Goal: Task Accomplishment & Management: Complete application form

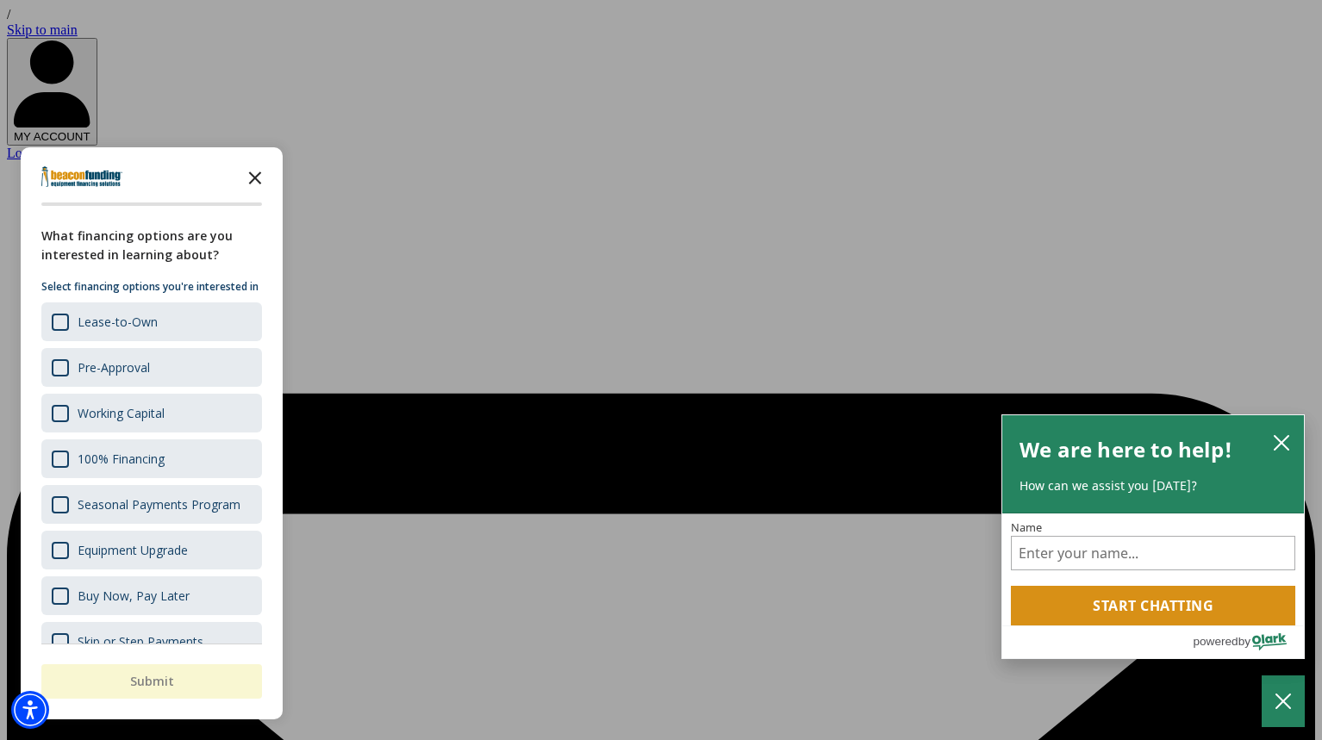
click at [259, 180] on icon "Close the survey" at bounding box center [255, 176] width 34 height 34
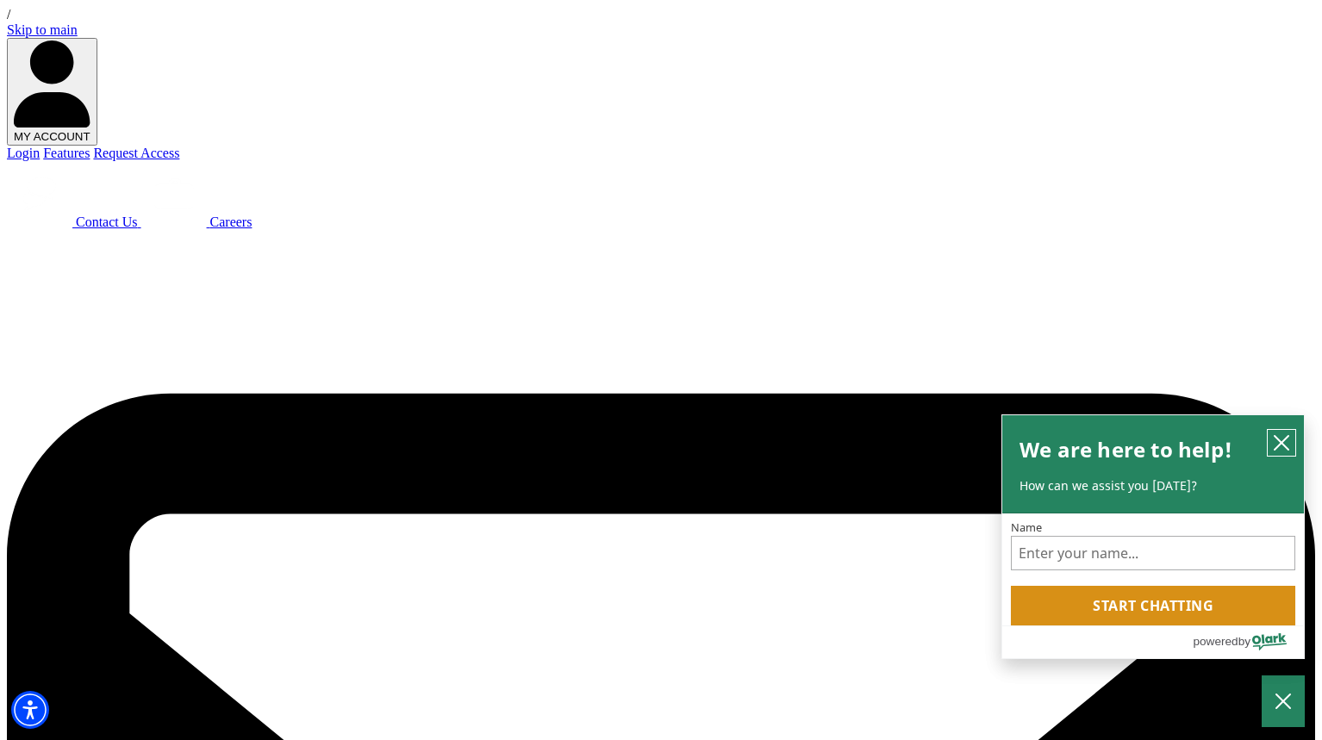
click at [1282, 447] on icon "close chatbox" at bounding box center [1282, 443] width 14 height 14
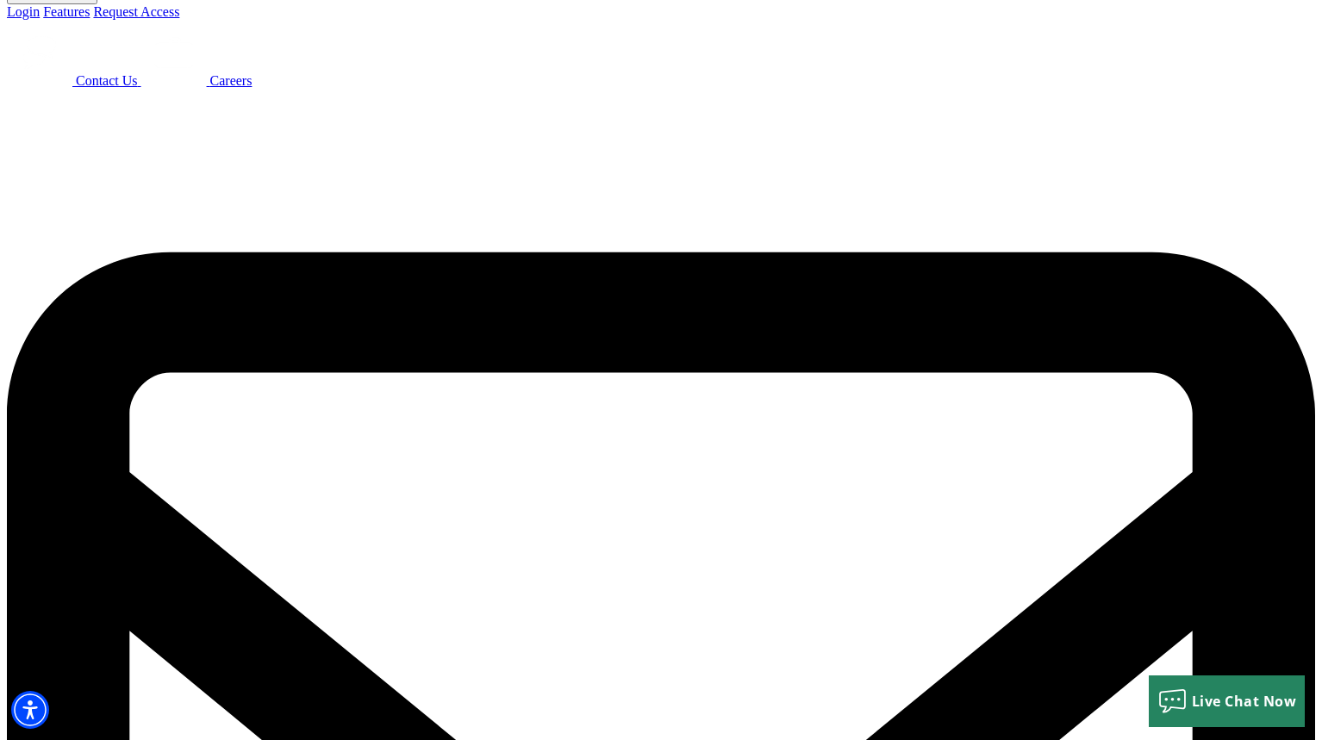
scroll to position [242, 0]
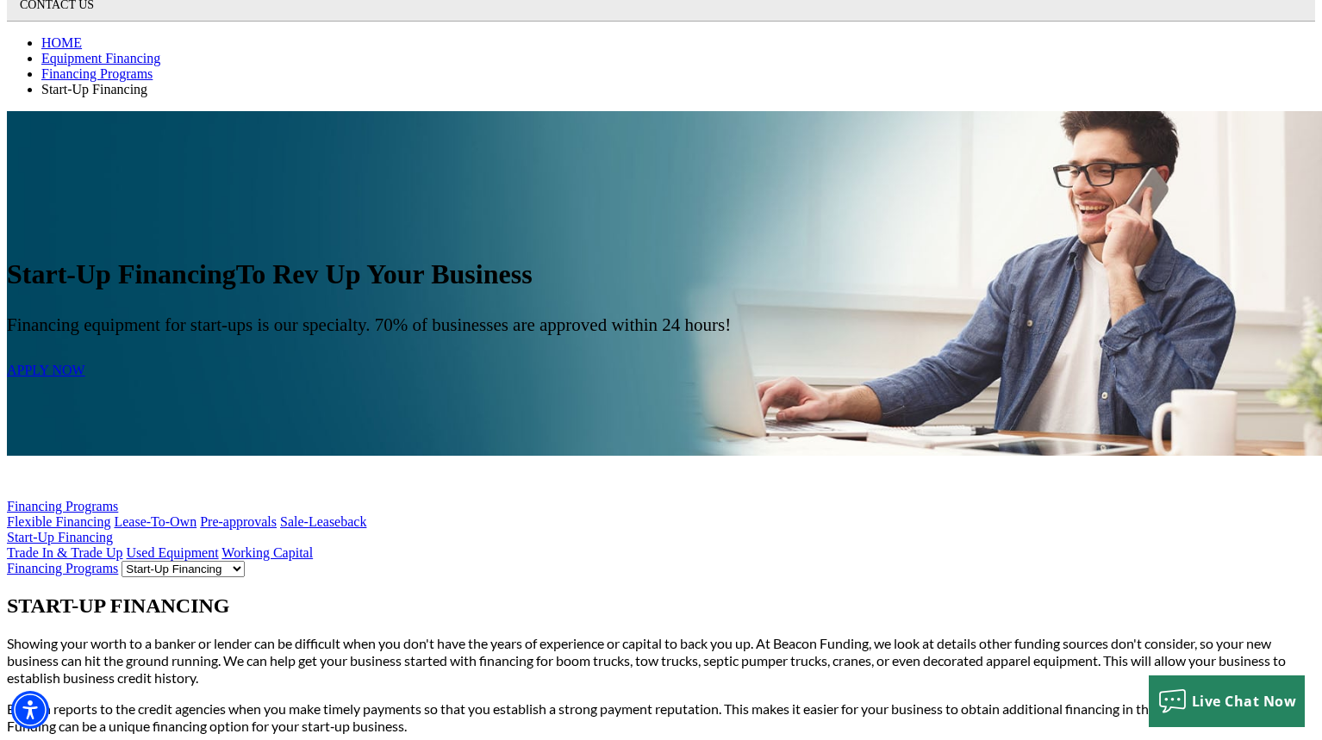
scroll to position [819, 0]
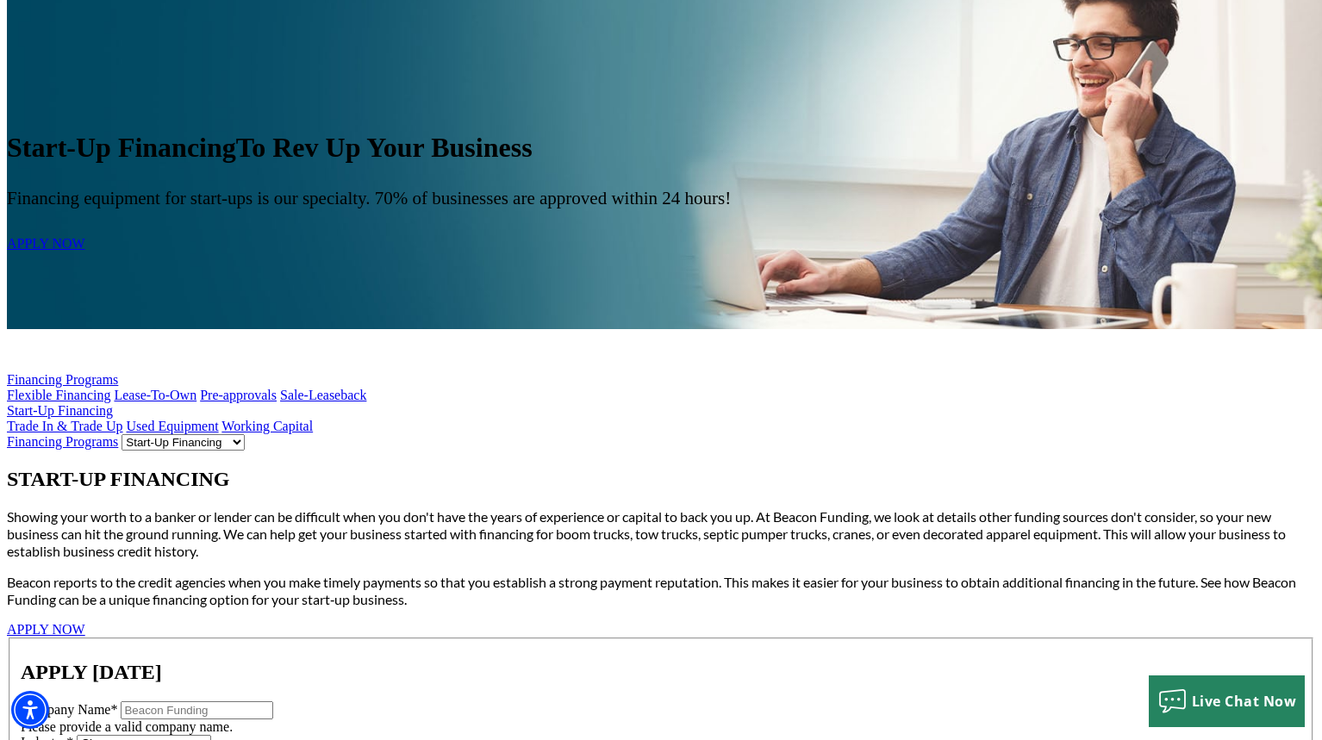
click at [273, 702] on input "Company Name*" at bounding box center [197, 711] width 153 height 18
type input "Cargo 28 INC"
select select "5"
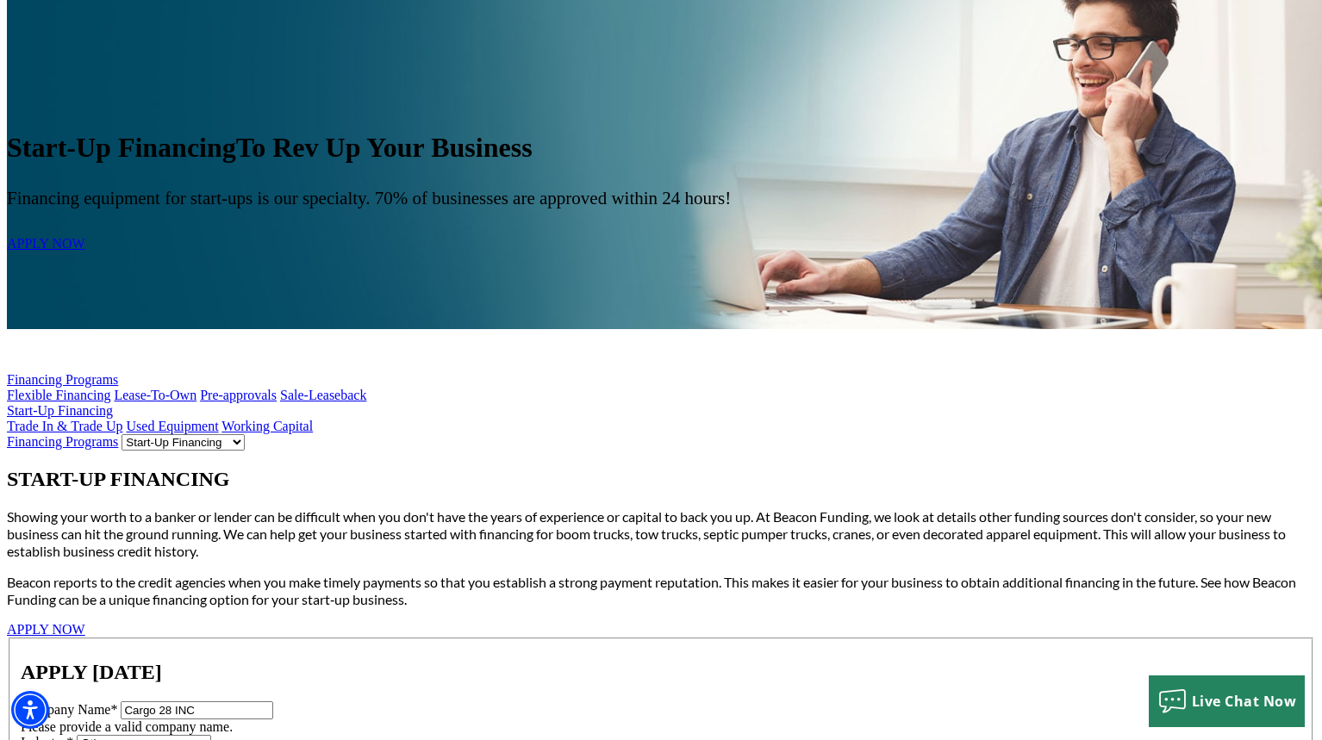
type input "[EMAIL_ADDRESS][DOMAIN_NAME]"
type input "[PHONE_NUMBER]"
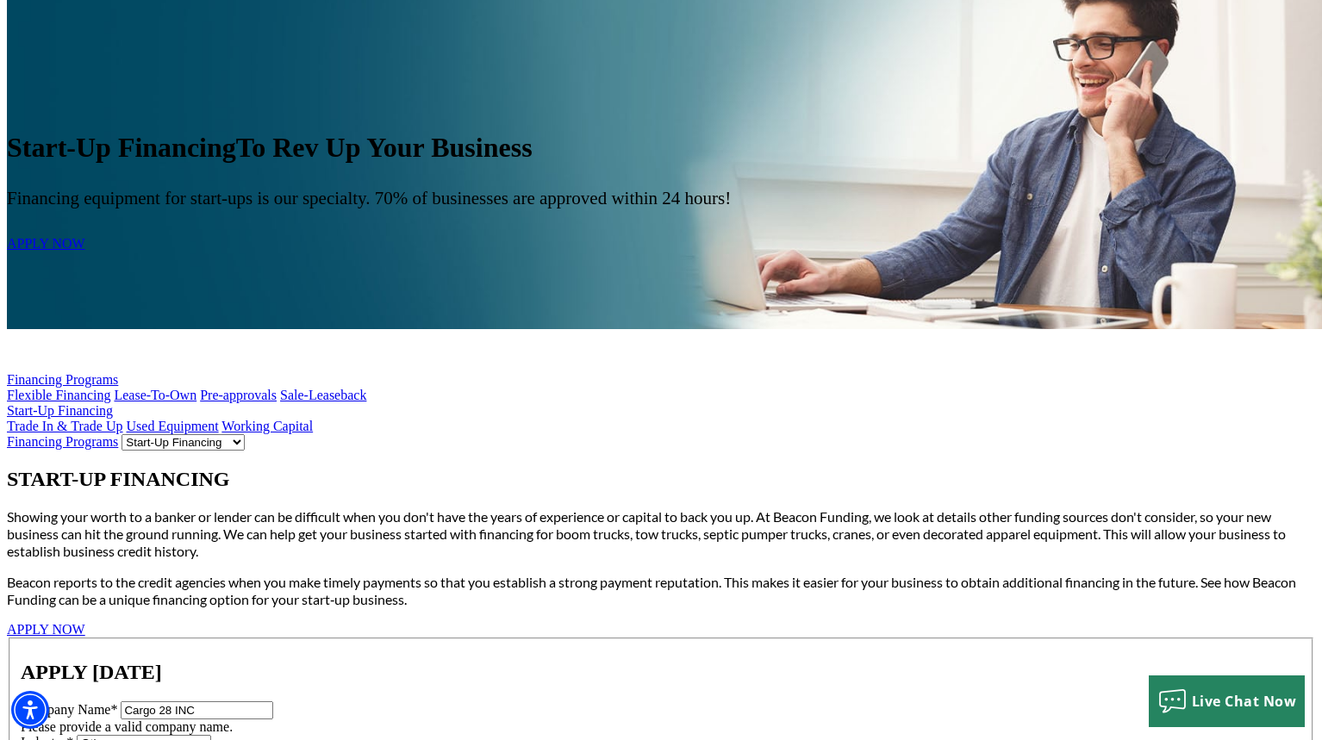
type input "R"
type input "[PERSON_NAME]"
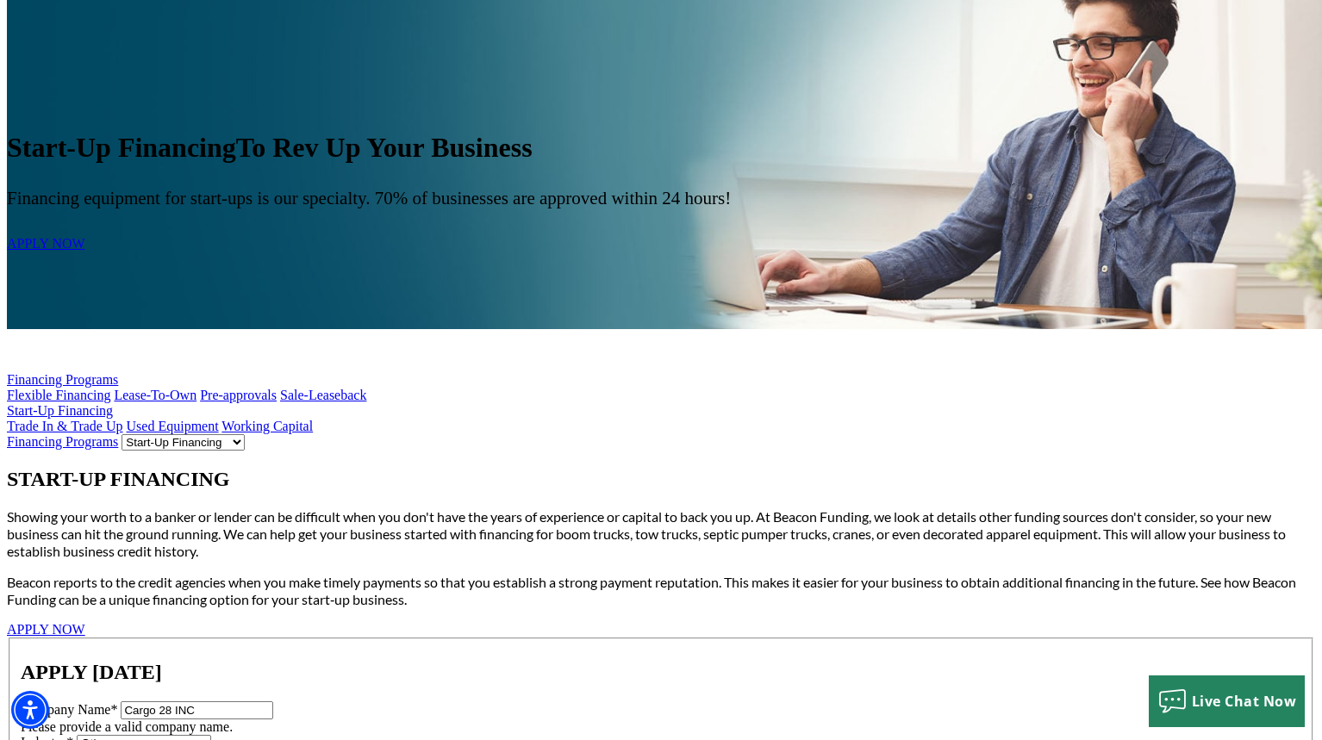
type input "Pujol"
select select "25"
type input "50,000"
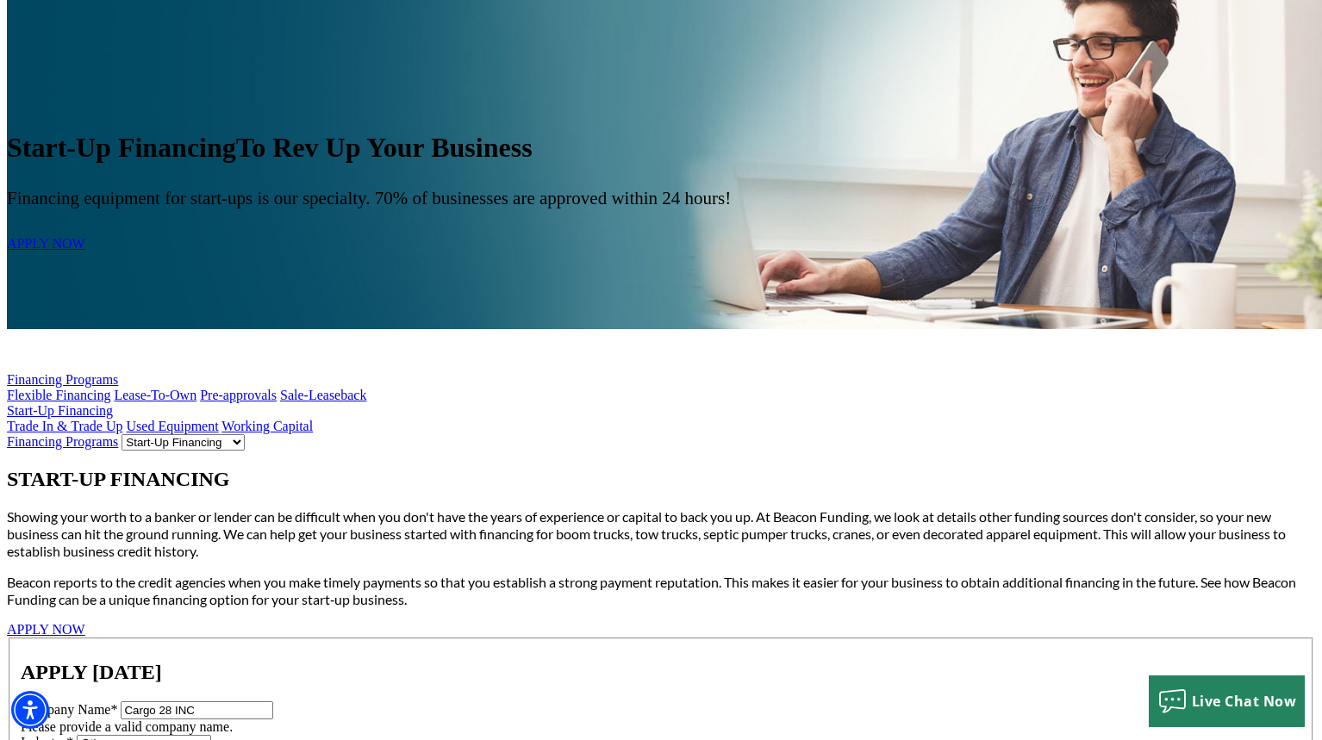
type input "Volvo"
type textarea "I am looking to finance 5 semi-trucks to start a business"
select select "5"
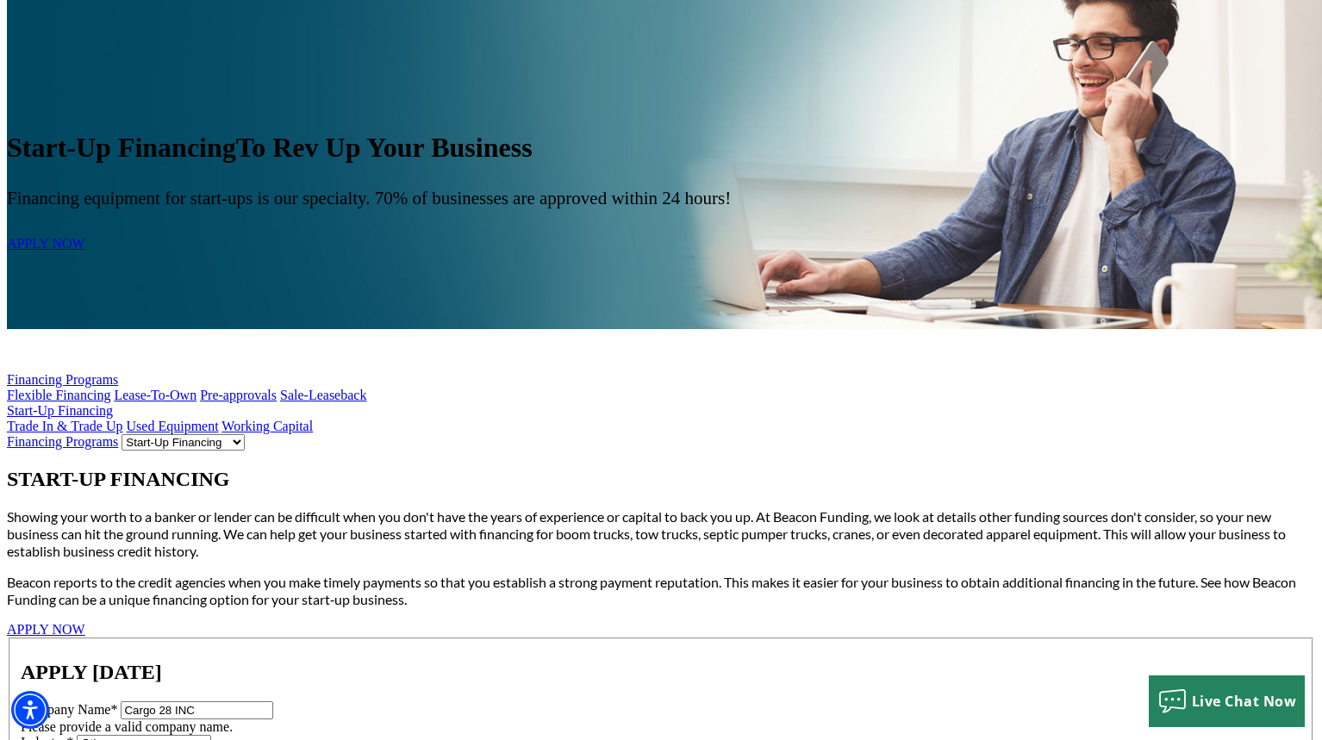
type input "250,000"
